Goal: Task Accomplishment & Management: Manage account settings

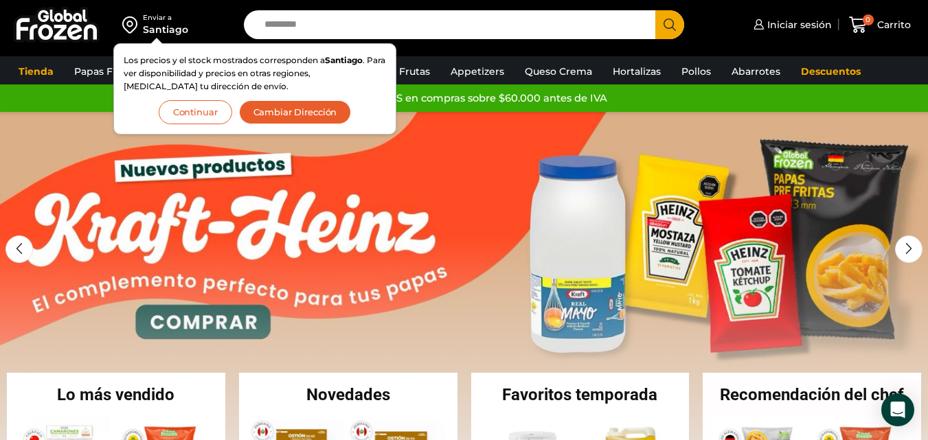
click at [197, 114] on button "Continuar" at bounding box center [196, 112] width 74 height 24
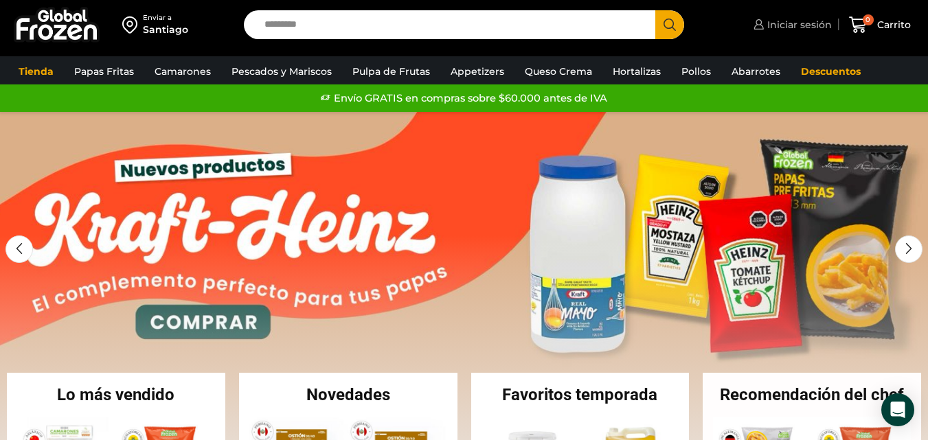
click at [809, 24] on span "Iniciar sesión" at bounding box center [798, 25] width 68 height 14
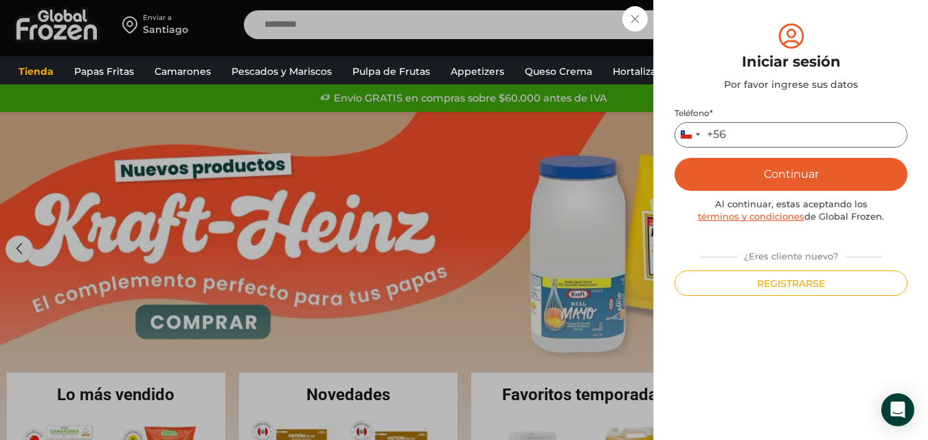
click at [778, 140] on input "Teléfono *" at bounding box center [791, 134] width 233 height 25
type input "*********"
click at [797, 170] on button "Continuar" at bounding box center [791, 174] width 233 height 33
click at [796, 173] on button "Continuar" at bounding box center [791, 174] width 233 height 33
click at [804, 138] on input "*********" at bounding box center [791, 134] width 233 height 25
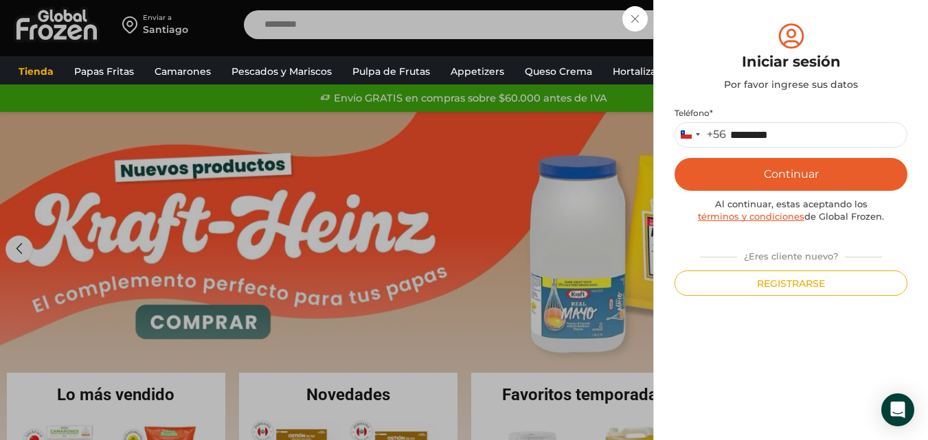
click at [774, 172] on button "Continuar" at bounding box center [791, 174] width 233 height 33
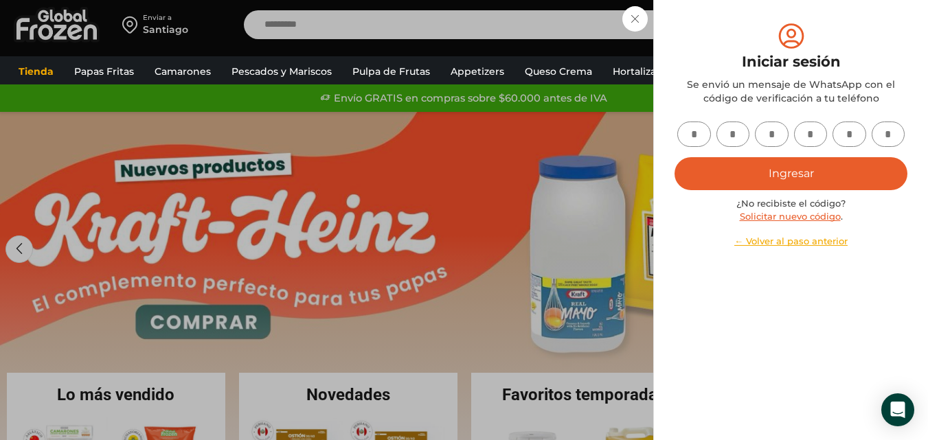
click at [697, 135] on input "text" at bounding box center [694, 134] width 34 height 25
type input "*"
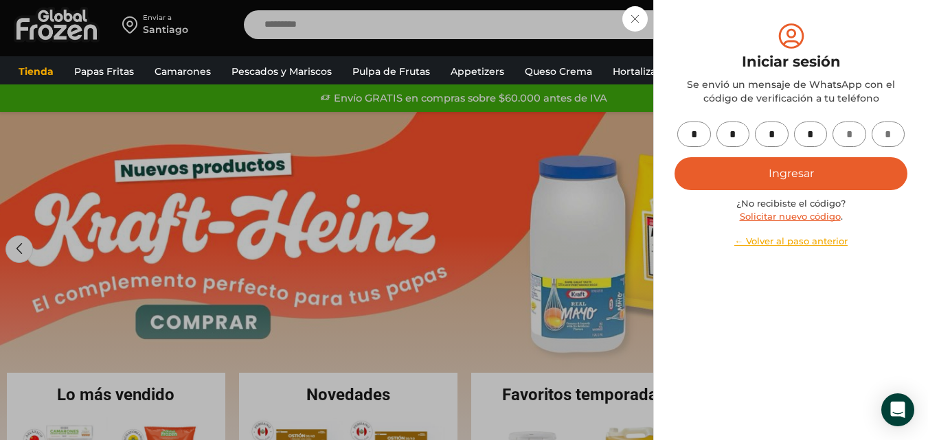
type input "*"
click at [783, 181] on button "Ingresar" at bounding box center [791, 173] width 233 height 33
